Goal: Find contact information: Find contact information

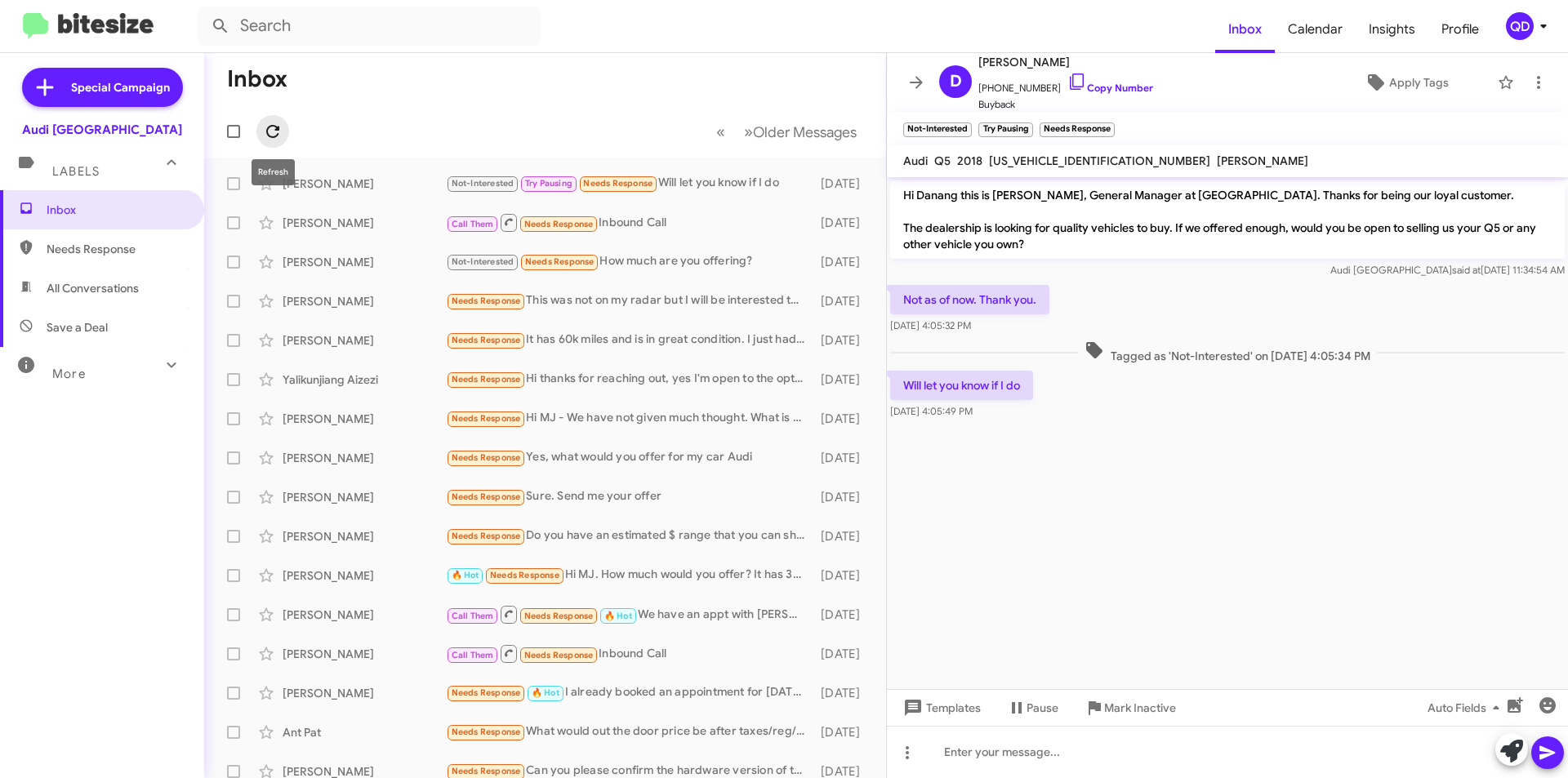
click at [270, 128] on icon at bounding box center [273, 132] width 20 height 20
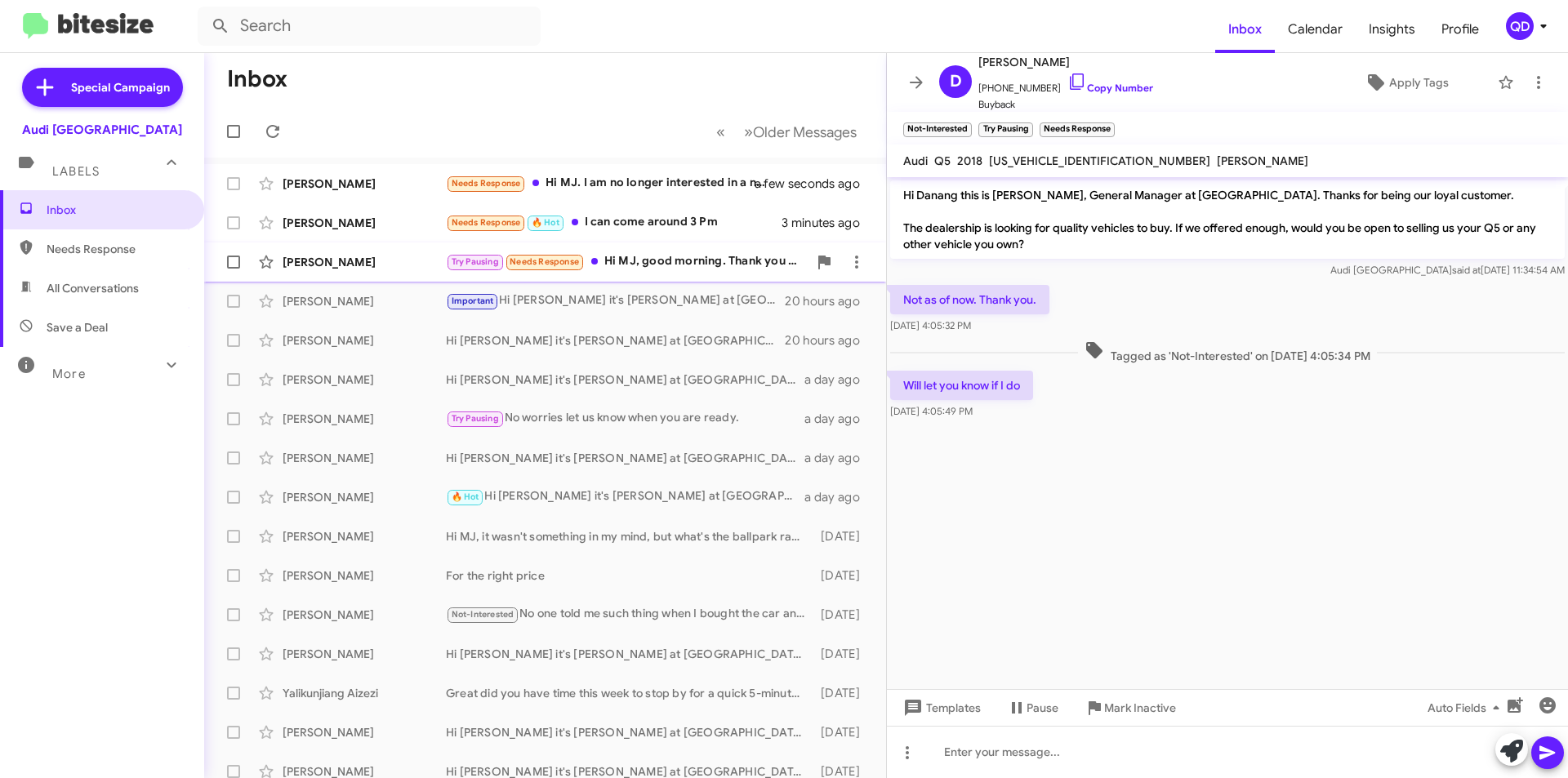
click at [657, 264] on div "Try Pausing Needs Response Hi MJ, good morning. Thank you so much for keeping u…" at bounding box center [627, 262] width 362 height 19
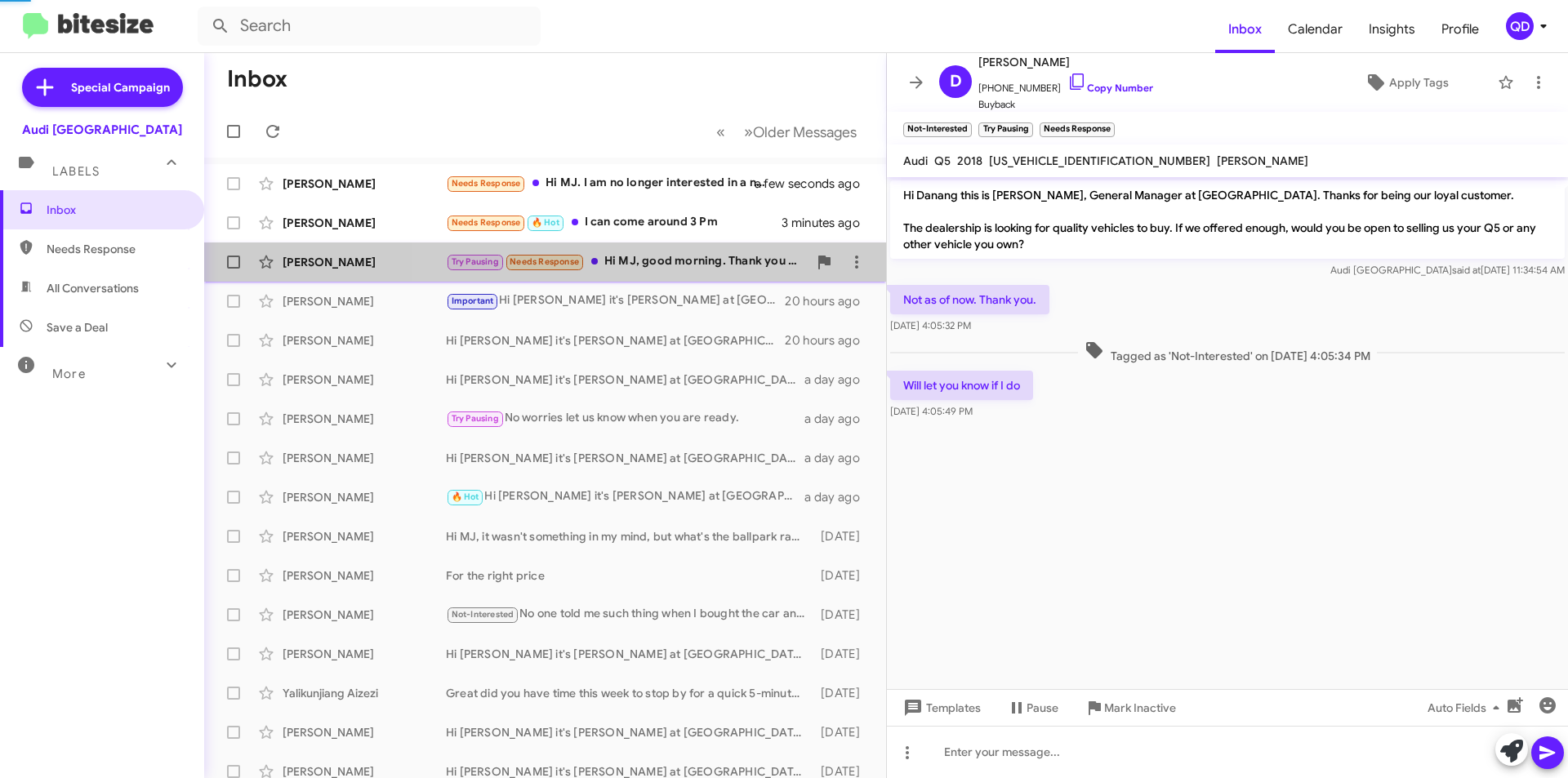
scroll to position [188, 0]
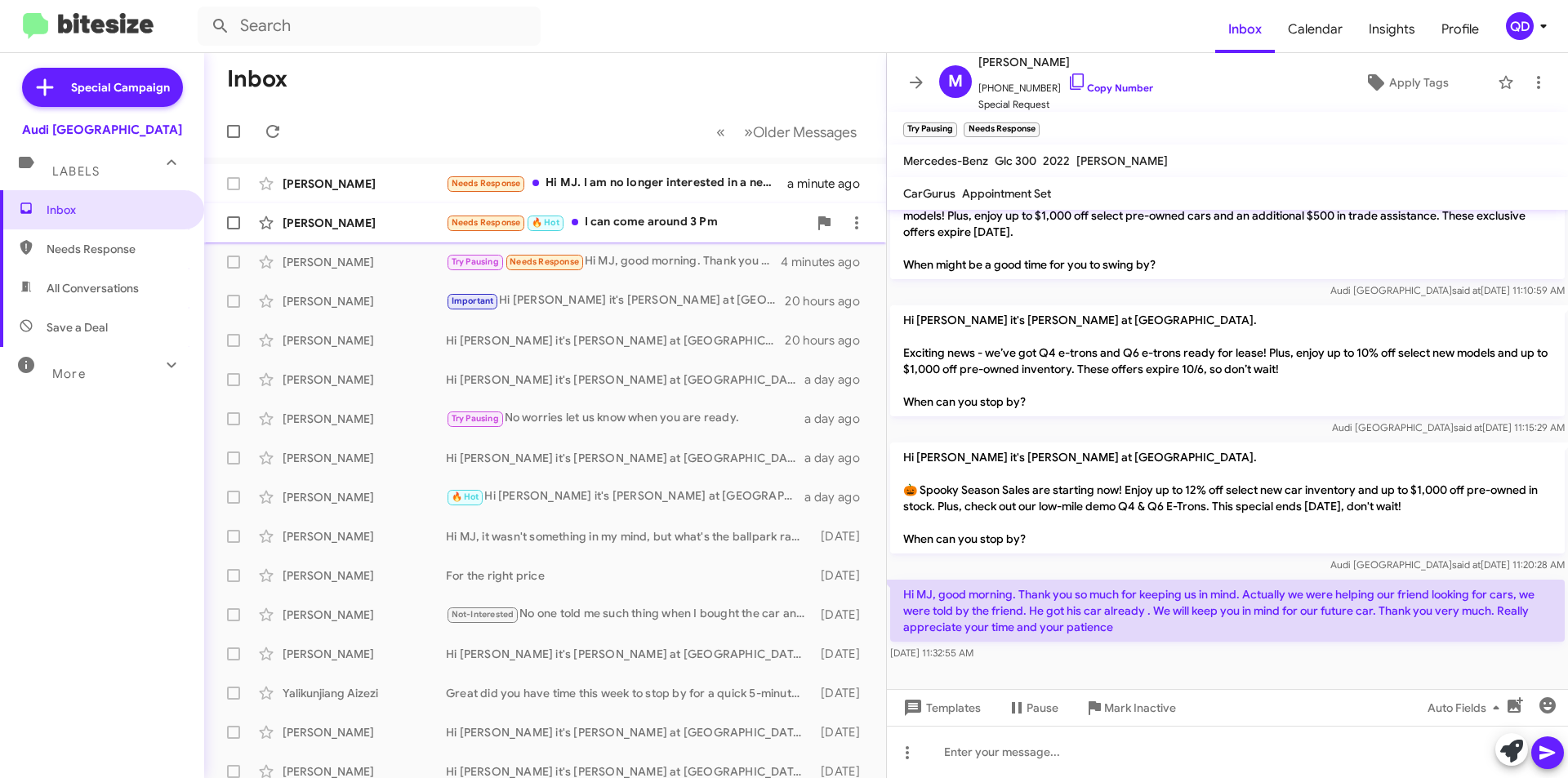
click at [342, 231] on div "[PERSON_NAME] Needs Response 🔥 Hot I can come around 3 Pm 3 minutes ago" at bounding box center [545, 222] width 656 height 32
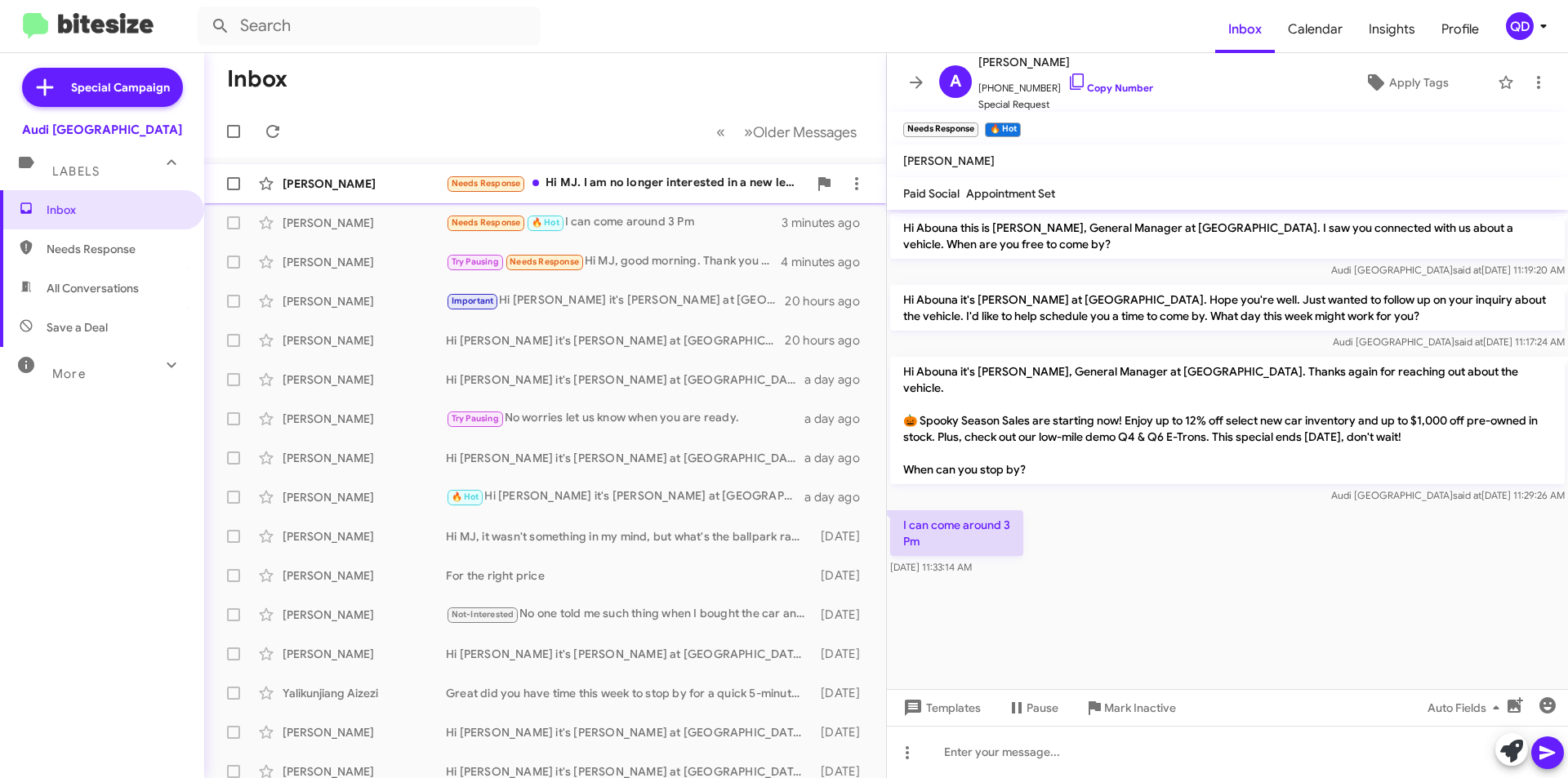
click at [594, 181] on div "Needs Response Hi MJ. I am no longer interested in a new lease. Thank you for y…" at bounding box center [627, 183] width 362 height 19
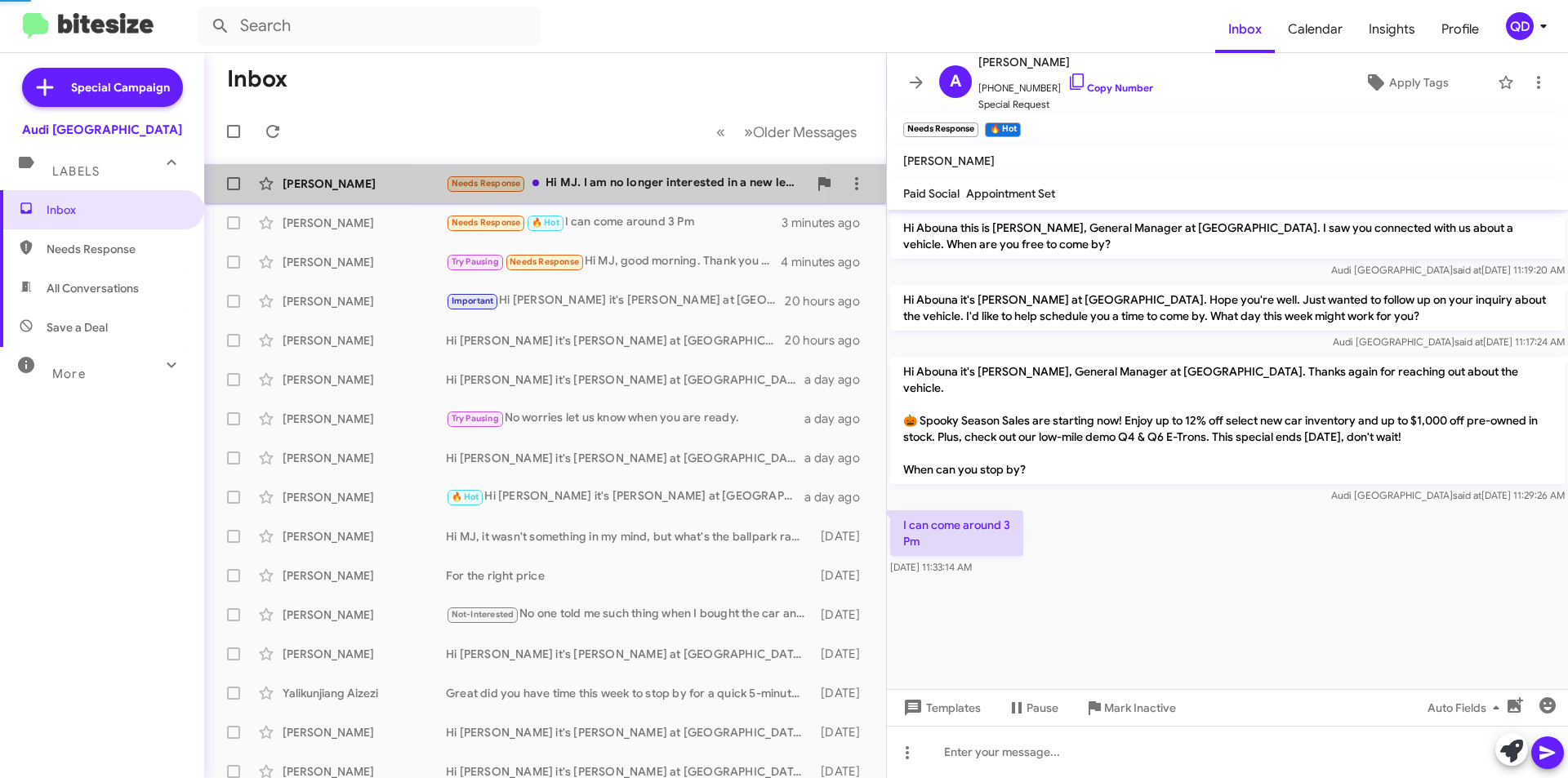
scroll to position [629, 0]
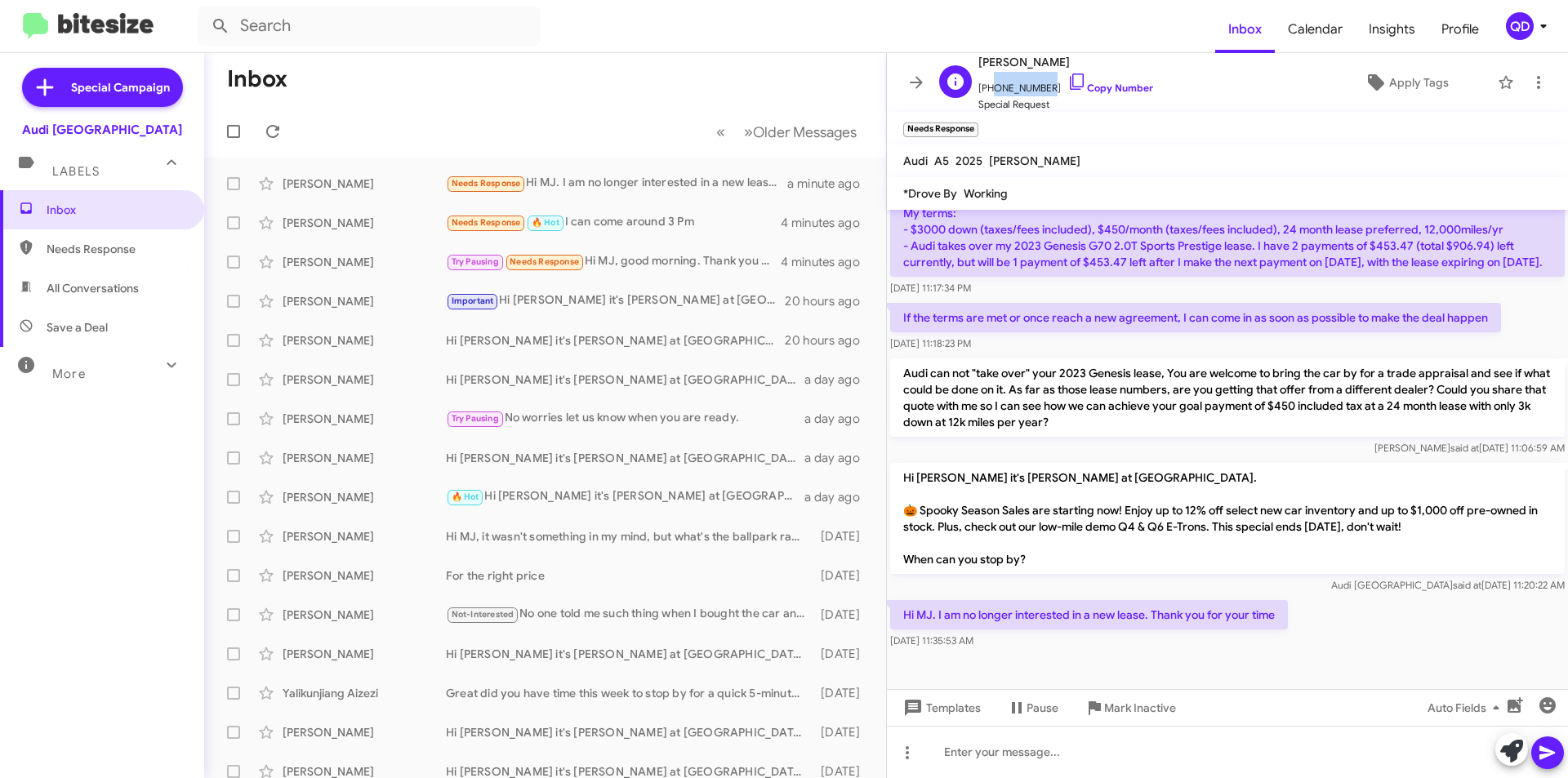
drag, startPoint x: 1041, startPoint y: 87, endPoint x: 986, endPoint y: 86, distance: 55.0
click at [986, 86] on span "[PHONE_NUMBER] Copy Number" at bounding box center [1066, 83] width 175 height 24
copy span "2132705930"
